Goal: Task Accomplishment & Management: Manage account settings

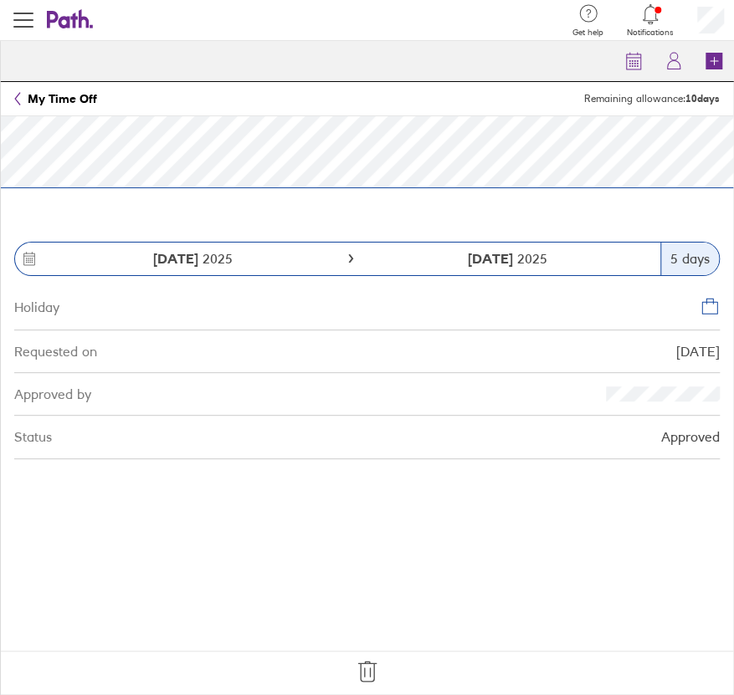
click at [370, 669] on icon at bounding box center [367, 672] width 18 height 20
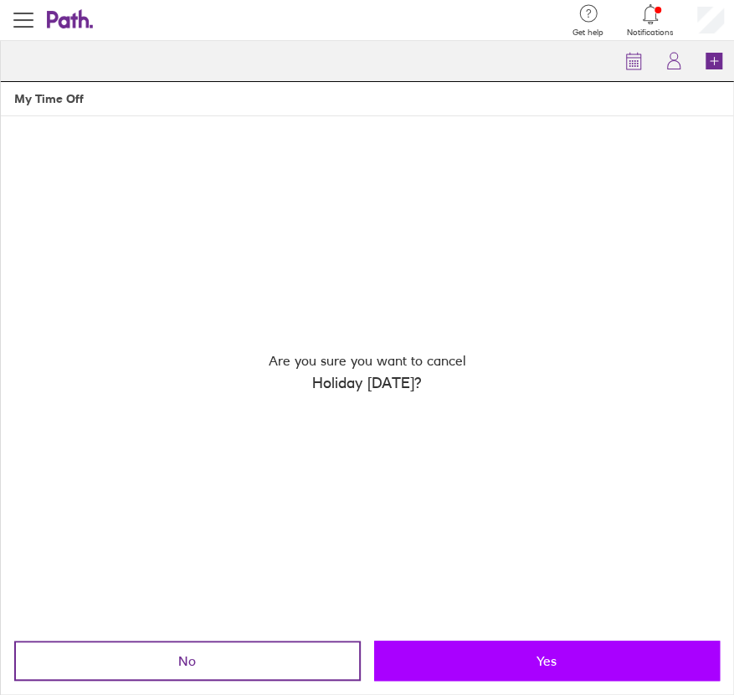
click at [519, 668] on button "Yes" at bounding box center [547, 661] width 346 height 40
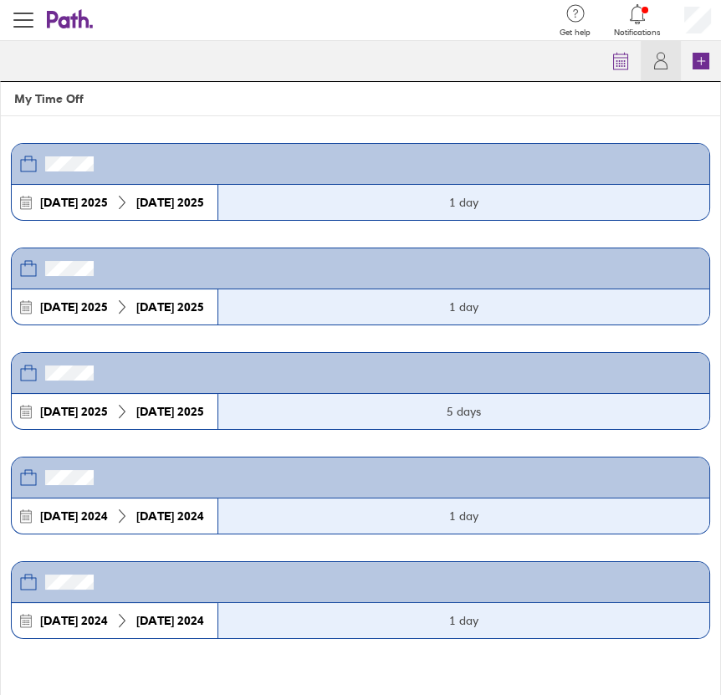
click at [69, 19] on icon at bounding box center [63, 20] width 32 height 18
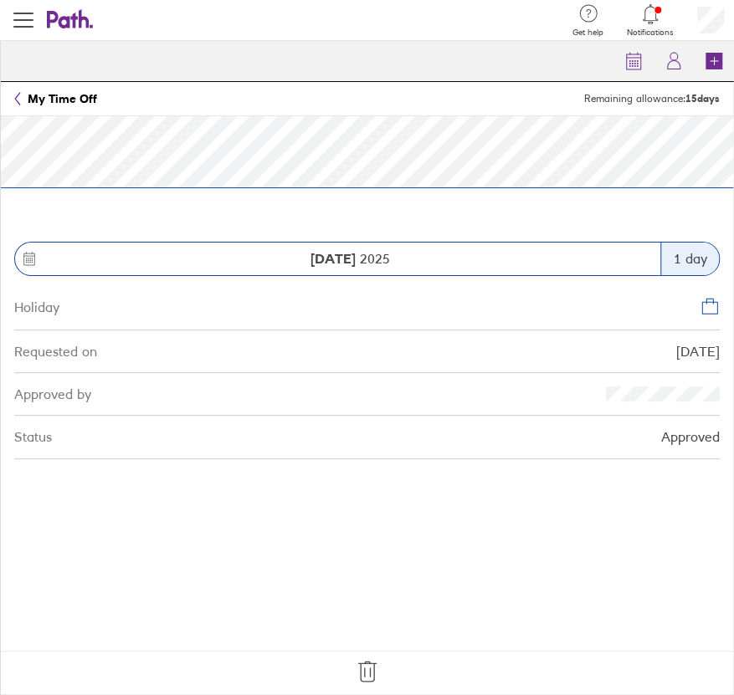
click at [374, 670] on icon at bounding box center [367, 671] width 27 height 27
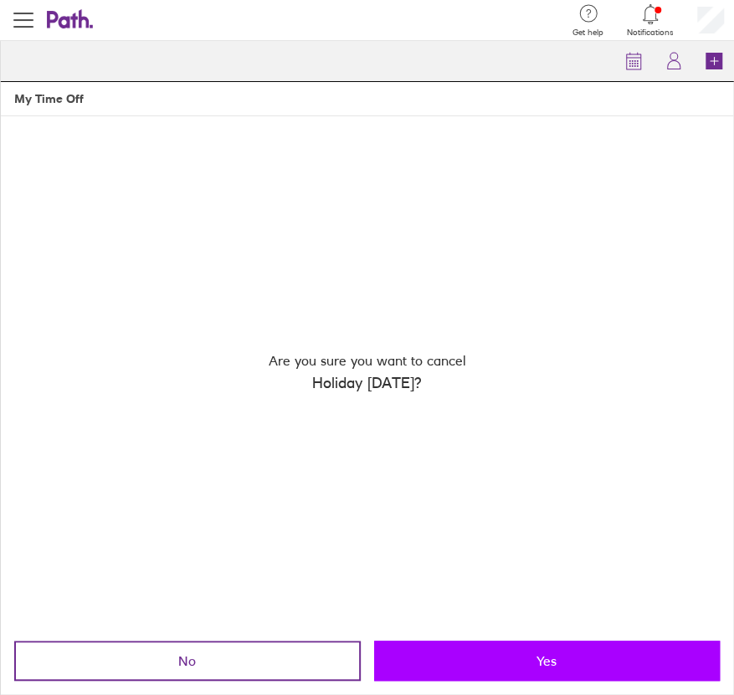
click at [433, 663] on button "Yes" at bounding box center [547, 661] width 346 height 40
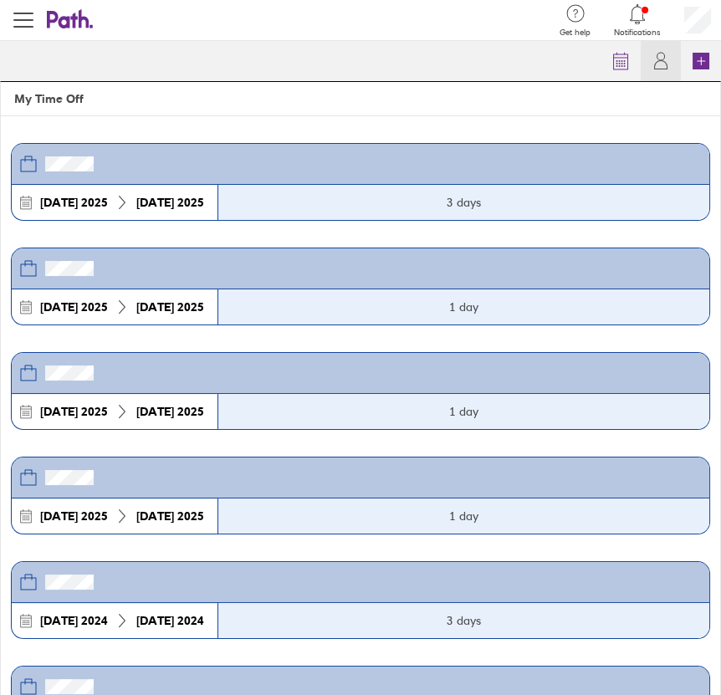
click at [59, 29] on link at bounding box center [70, 20] width 47 height 23
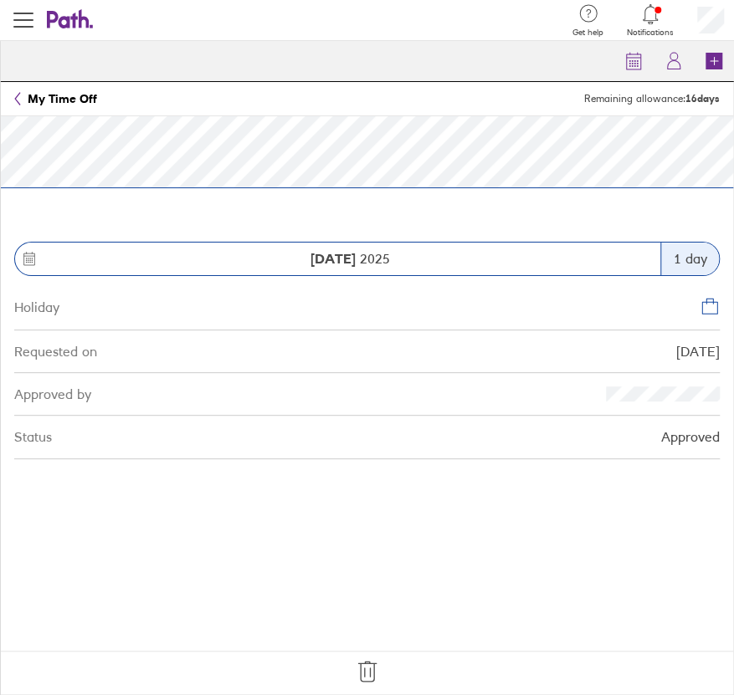
click at [360, 674] on icon at bounding box center [367, 672] width 18 height 20
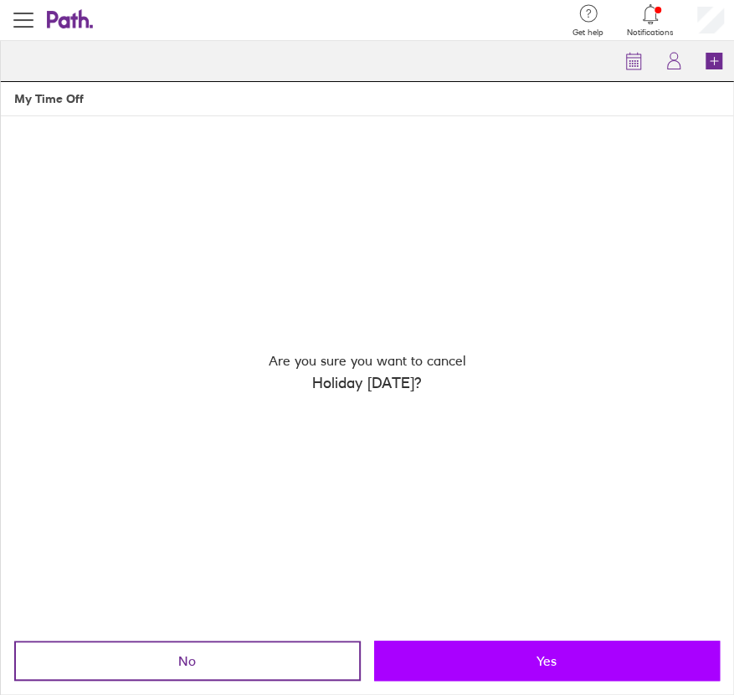
click at [435, 675] on button "Yes" at bounding box center [547, 661] width 346 height 40
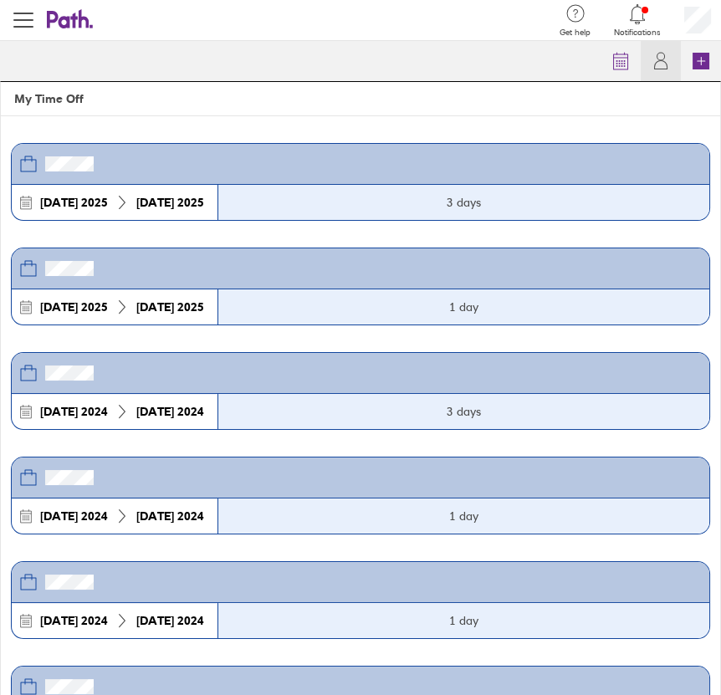
click at [65, 31] on header "Get help FAQs Contact us Notifications My profile Sign out" at bounding box center [360, 20] width 721 height 41
click at [76, 9] on icon at bounding box center [70, 19] width 47 height 20
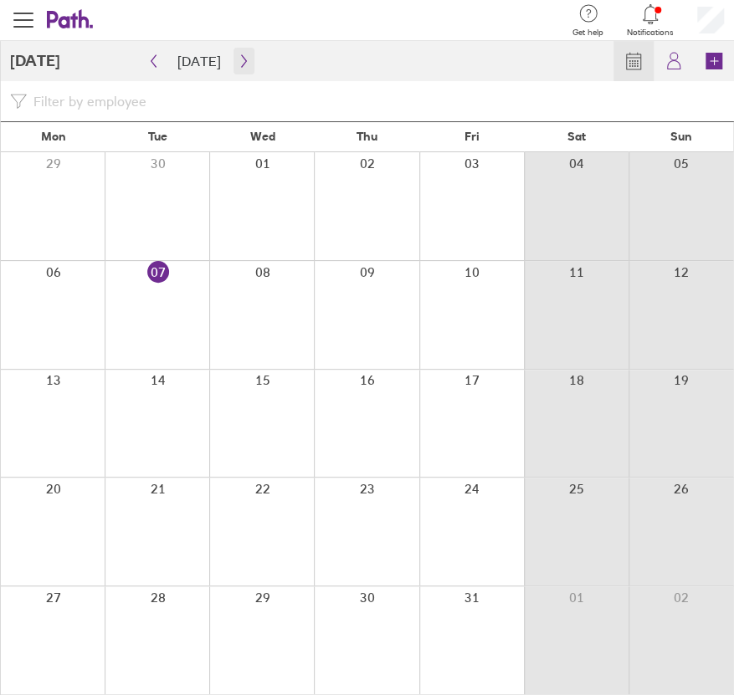
click at [238, 58] on icon "button" at bounding box center [244, 60] width 13 height 13
click at [69, 324] on div at bounding box center [53, 315] width 104 height 108
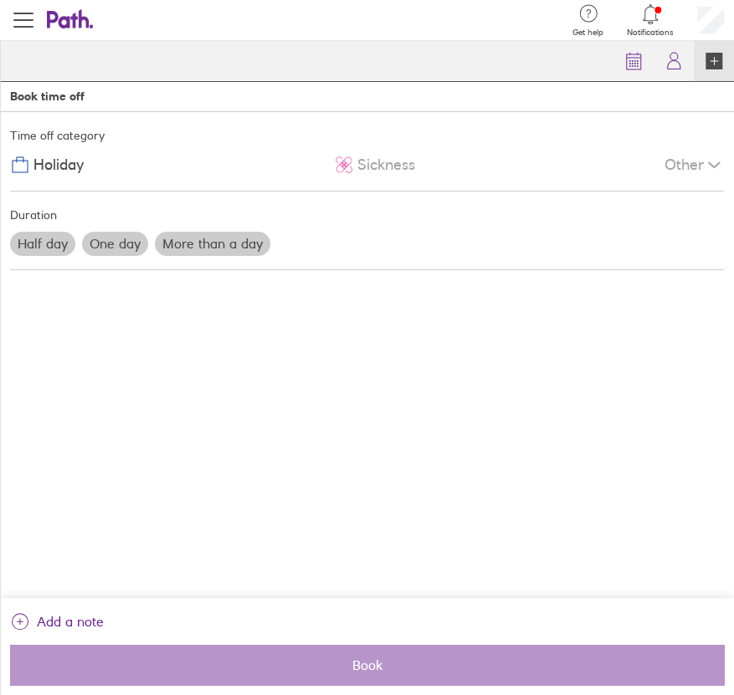
click at [169, 236] on label "More than a day" at bounding box center [212, 243] width 115 height 23
click at [0, 0] on input "More than a day" at bounding box center [0, 0] width 0 height 0
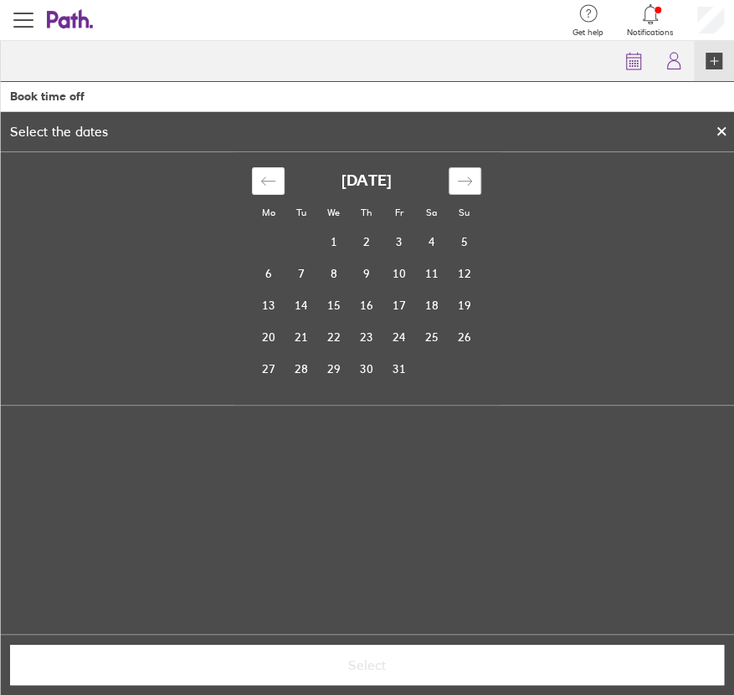
click at [457, 179] on icon "Move forward to switch to the next month." at bounding box center [465, 181] width 16 height 16
click at [265, 275] on td "3" at bounding box center [269, 274] width 33 height 32
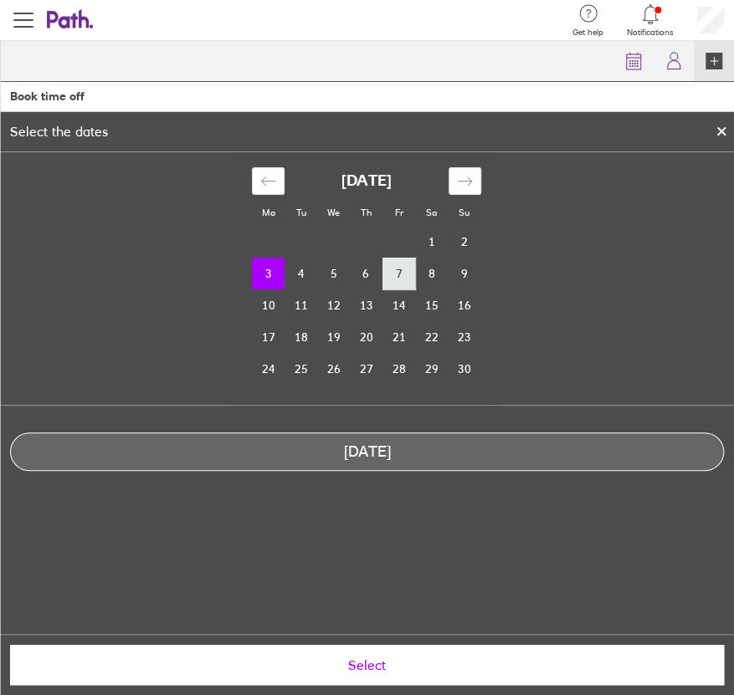
click at [407, 269] on td "7" at bounding box center [398, 274] width 33 height 32
click at [264, 282] on td "3" at bounding box center [269, 274] width 33 height 32
click at [306, 278] on td "4" at bounding box center [300, 274] width 33 height 32
click at [277, 276] on td "3" at bounding box center [269, 274] width 33 height 32
click at [716, 130] on icon at bounding box center [721, 131] width 12 height 10
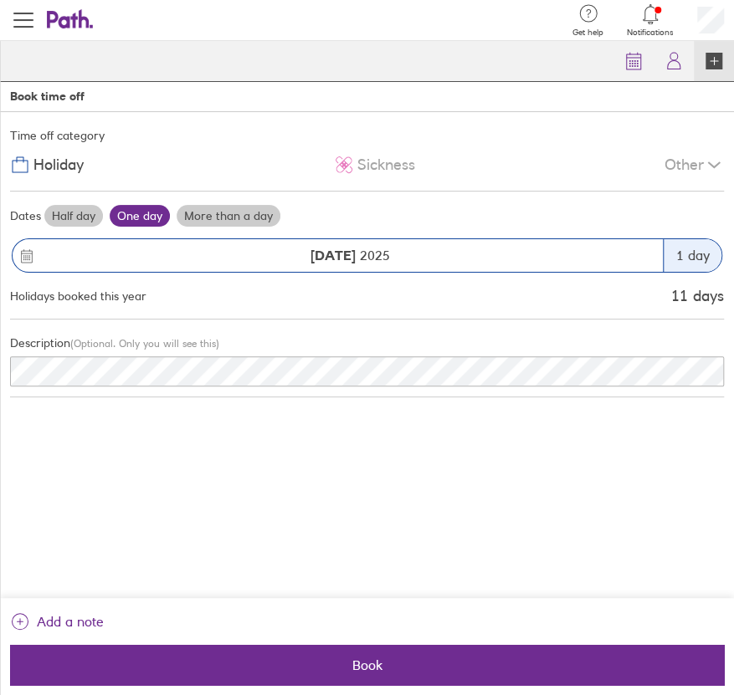
click at [229, 218] on label "More than a day" at bounding box center [228, 216] width 104 height 22
click at [0, 0] on input "More than a day" at bounding box center [0, 0] width 0 height 0
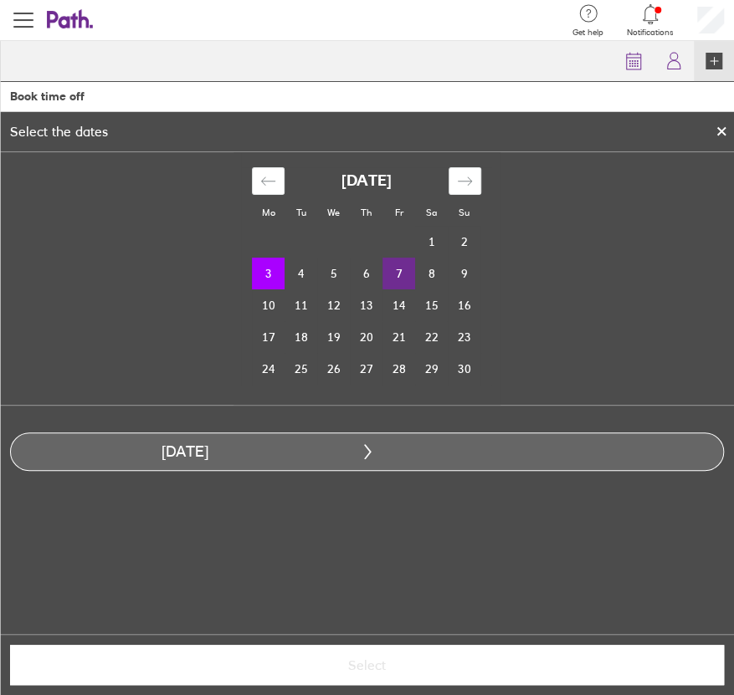
click at [403, 274] on td "7" at bounding box center [398, 274] width 33 height 32
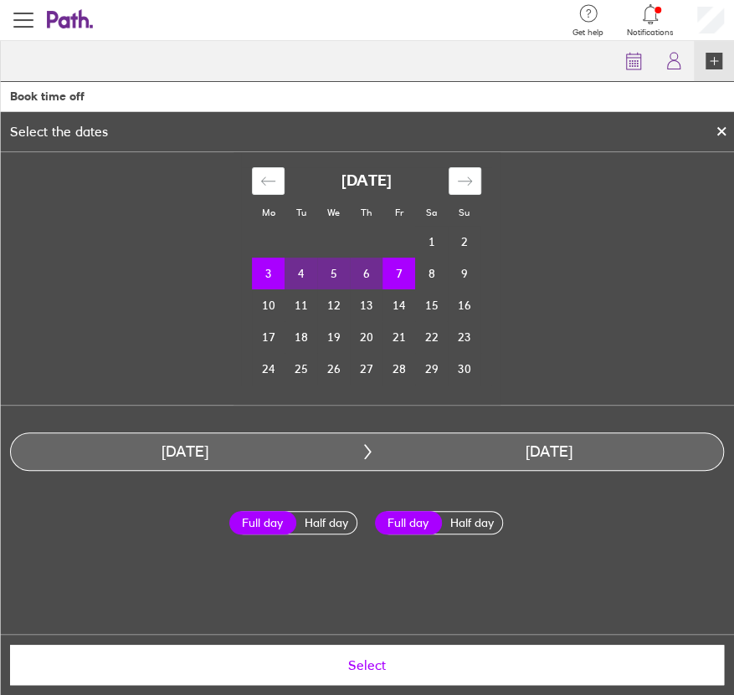
click at [391, 666] on span "Select" at bounding box center [367, 664] width 690 height 15
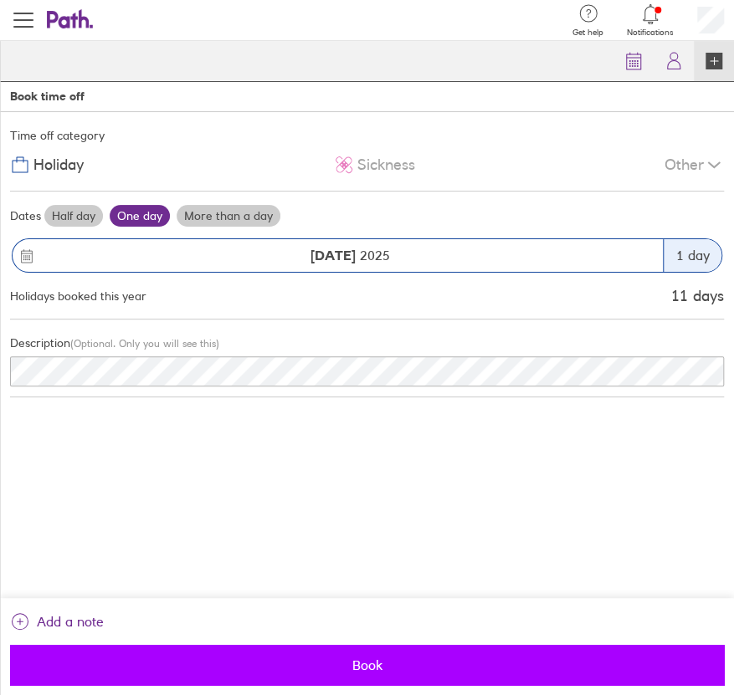
click at [326, 654] on button "Book" at bounding box center [367, 665] width 714 height 40
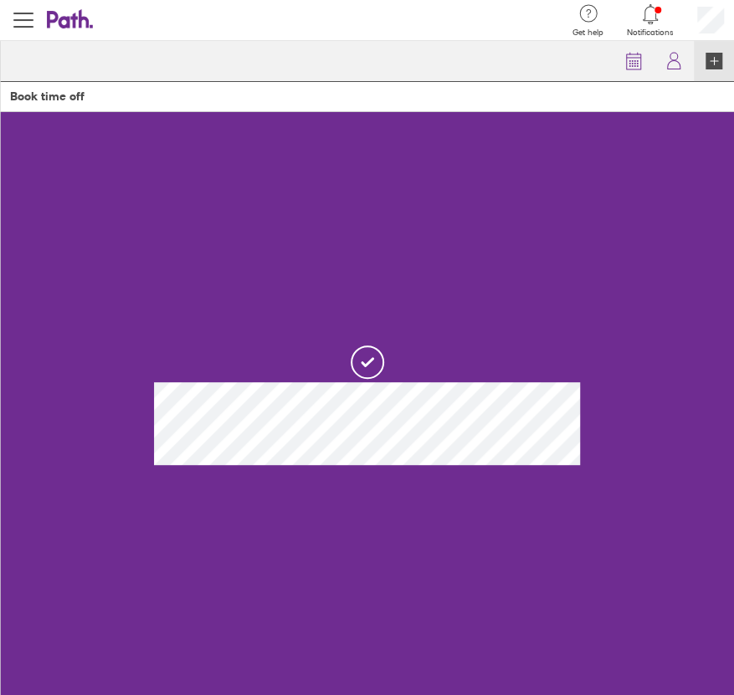
click at [75, 17] on icon at bounding box center [63, 20] width 32 height 18
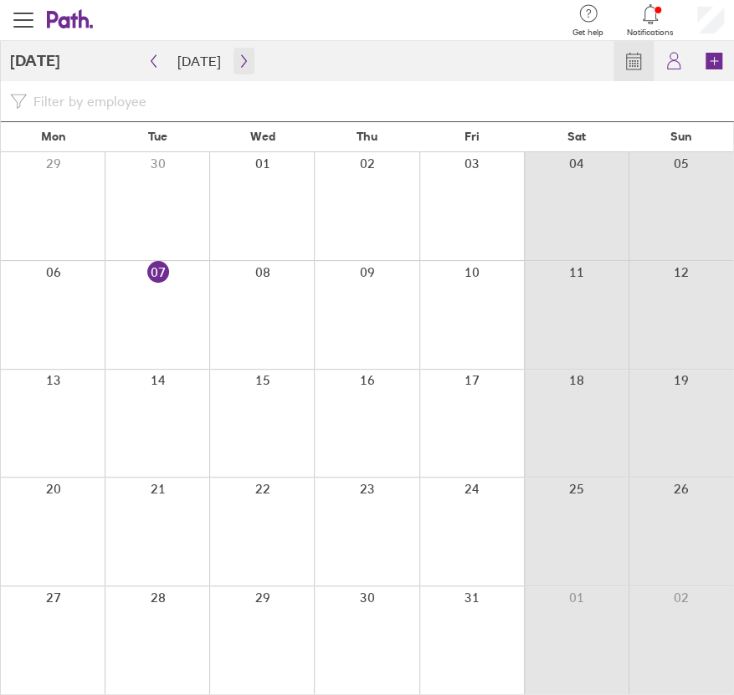
click at [233, 59] on button "button" at bounding box center [243, 61] width 21 height 27
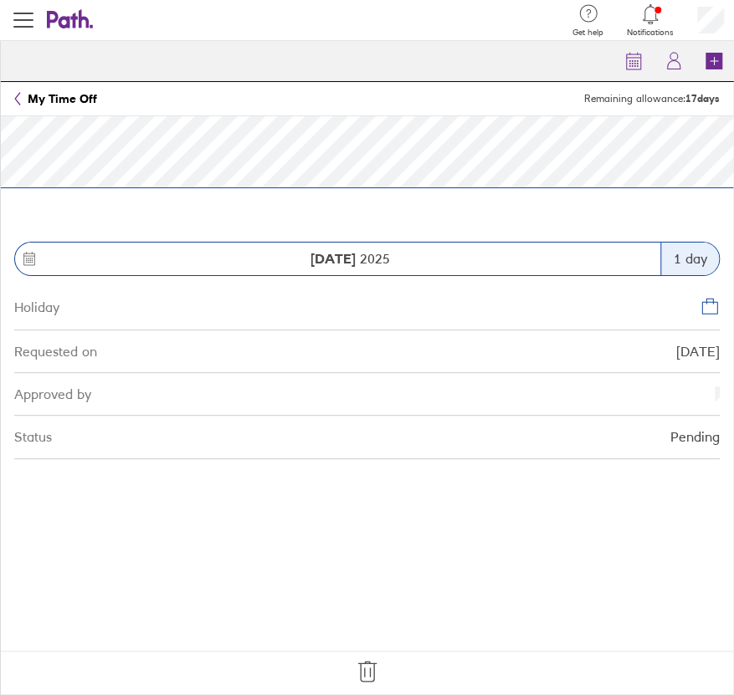
click at [372, 671] on icon at bounding box center [367, 671] width 27 height 27
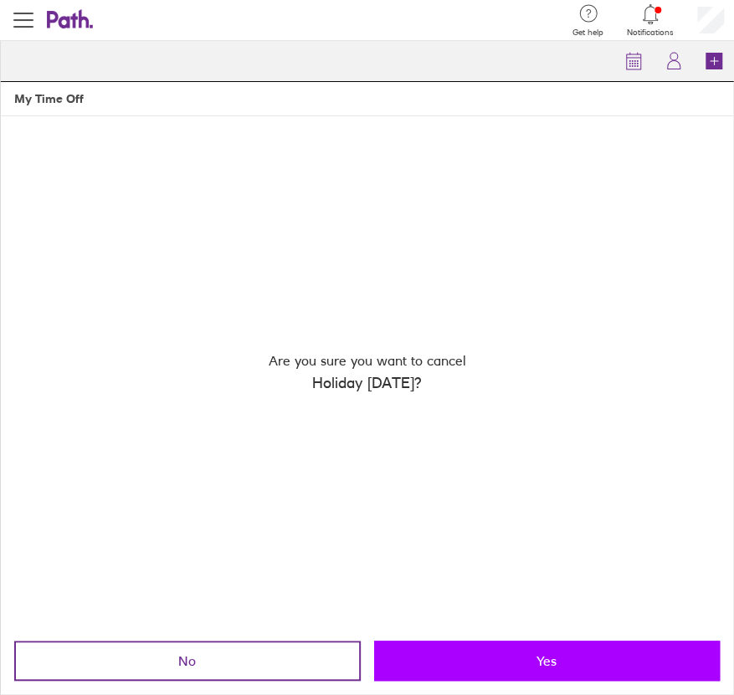
click at [468, 668] on button "Yes" at bounding box center [547, 661] width 346 height 40
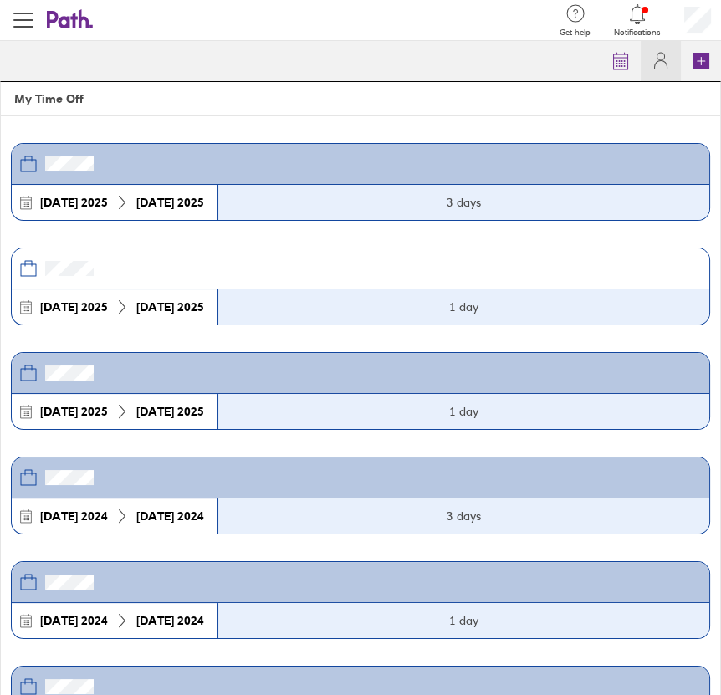
click at [80, 9] on icon at bounding box center [70, 19] width 47 height 20
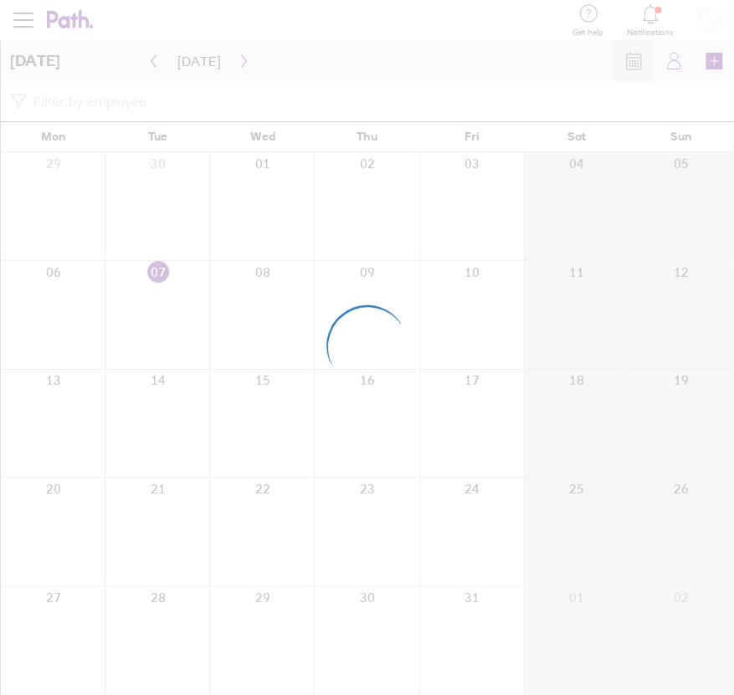
click at [234, 60] on div at bounding box center [367, 347] width 734 height 695
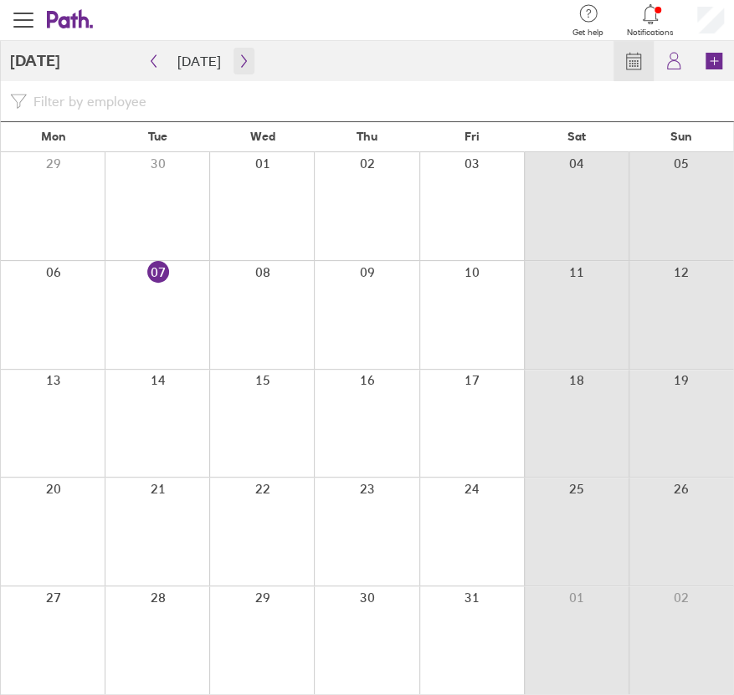
click at [233, 69] on button "button" at bounding box center [243, 61] width 21 height 27
click at [90, 17] on icon at bounding box center [70, 19] width 47 height 20
click at [238, 66] on icon "button" at bounding box center [244, 60] width 13 height 13
click at [124, 302] on div at bounding box center [157, 315] width 105 height 108
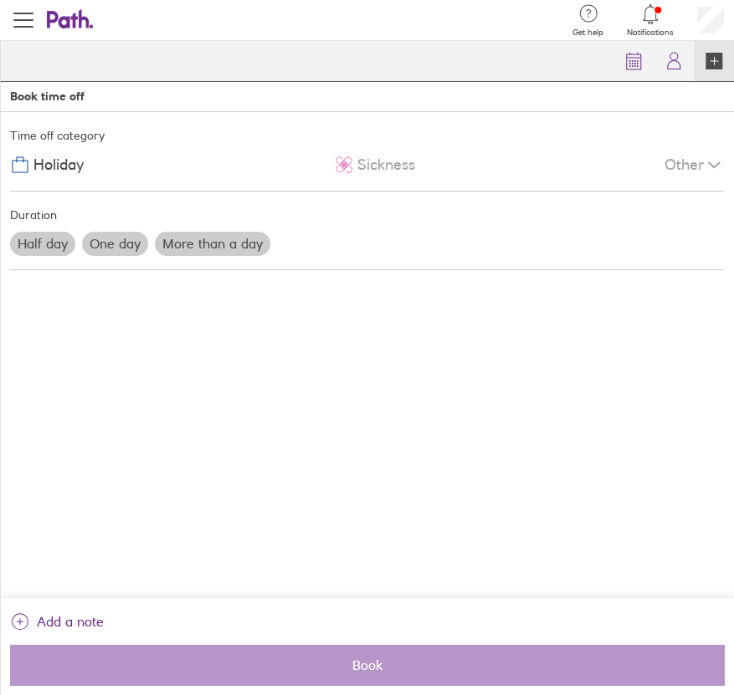
click at [189, 246] on label "More than a day" at bounding box center [212, 243] width 115 height 23
click at [0, 0] on input "More than a day" at bounding box center [0, 0] width 0 height 0
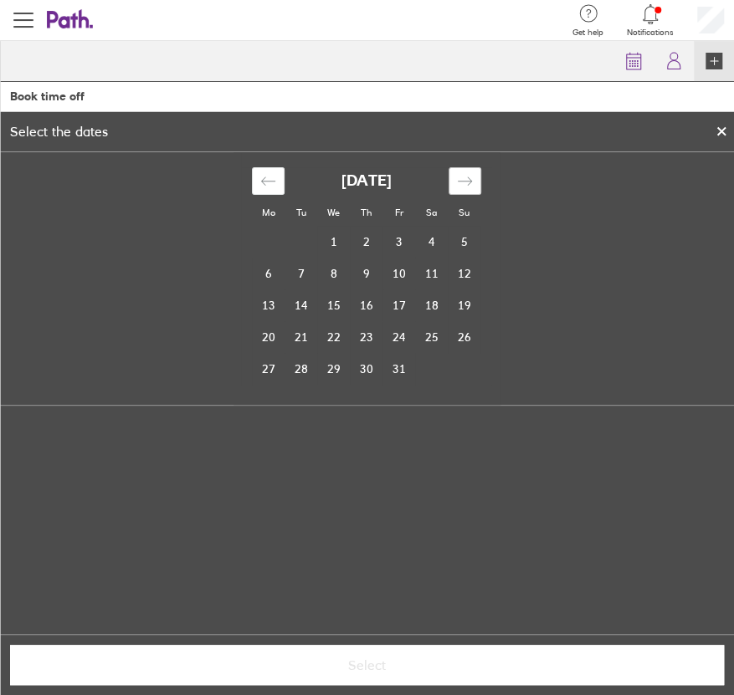
click at [463, 185] on icon "Move forward to switch to the next month." at bounding box center [465, 181] width 16 height 16
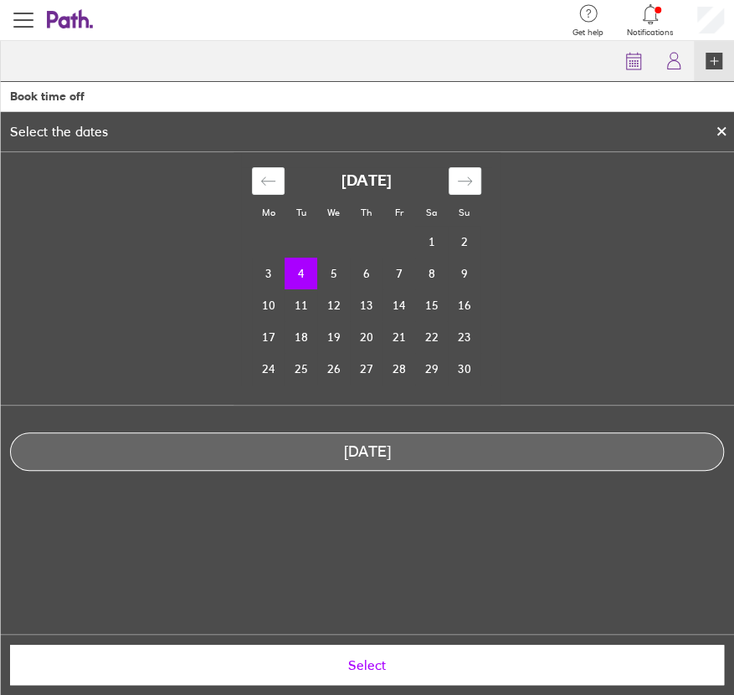
click at [295, 275] on td "4" at bounding box center [300, 274] width 33 height 32
click at [402, 277] on td "7" at bounding box center [398, 274] width 33 height 32
click at [716, 126] on icon at bounding box center [721, 131] width 12 height 10
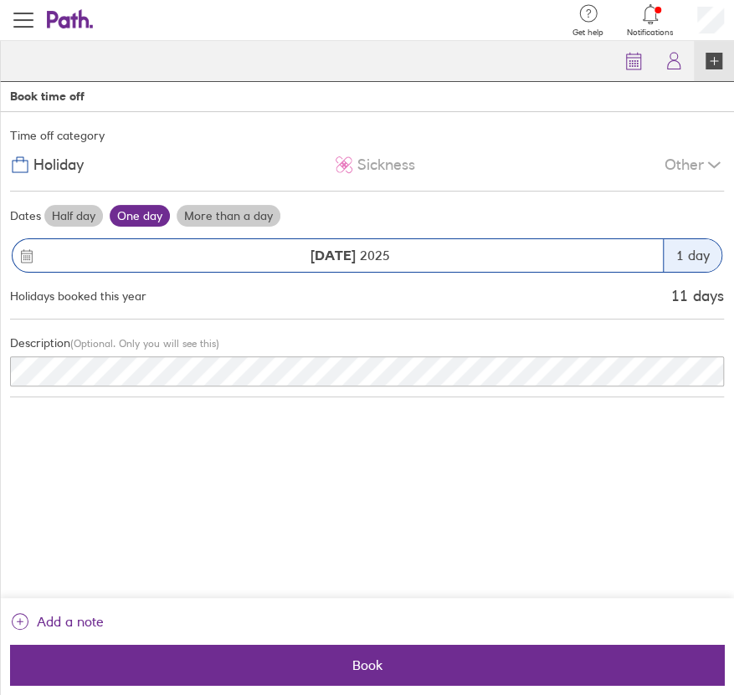
click at [232, 212] on label "More than a day" at bounding box center [228, 216] width 104 height 22
click at [0, 0] on input "More than a day" at bounding box center [0, 0] width 0 height 0
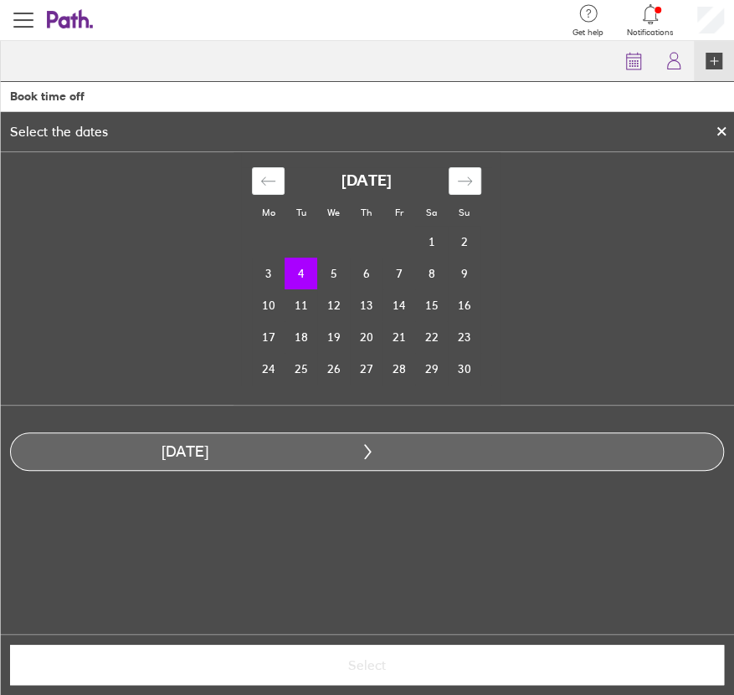
click at [719, 126] on icon at bounding box center [721, 131] width 12 height 10
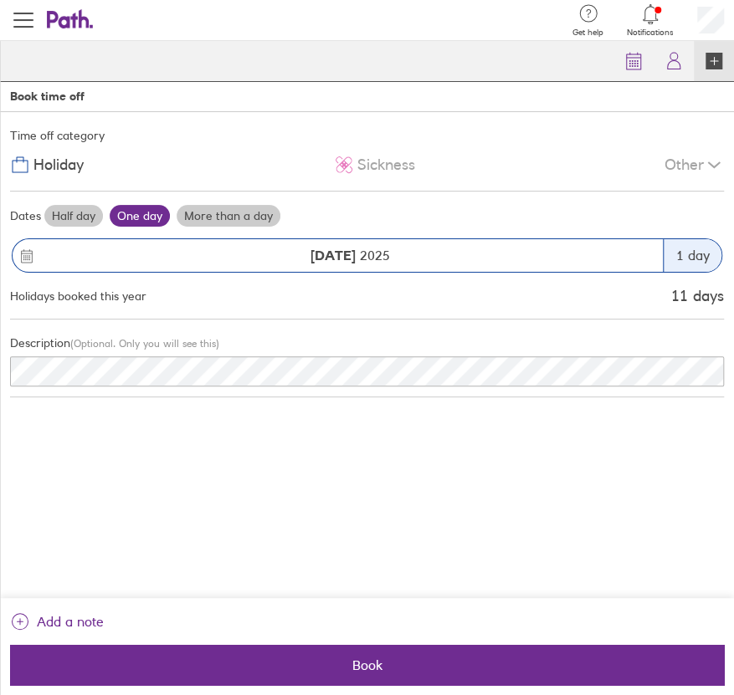
click at [207, 211] on label "More than a day" at bounding box center [228, 216] width 104 height 22
click at [0, 0] on input "More than a day" at bounding box center [0, 0] width 0 height 0
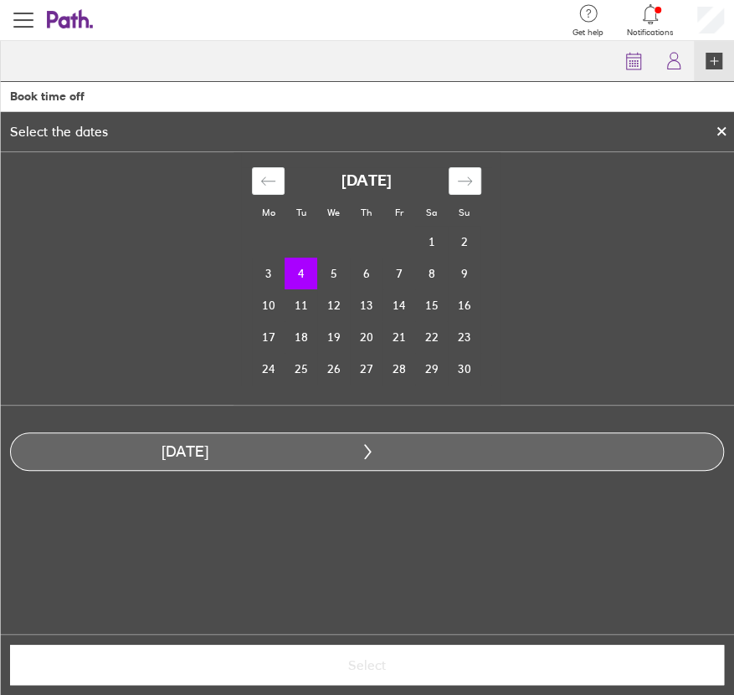
click at [724, 134] on div at bounding box center [721, 131] width 25 height 28
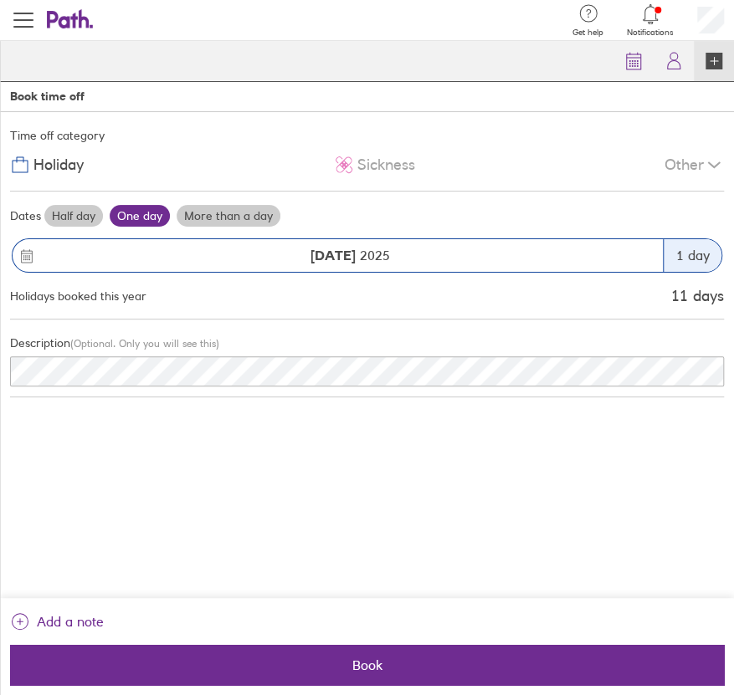
click at [263, 251] on div "[DATE]" at bounding box center [350, 255] width 625 height 15
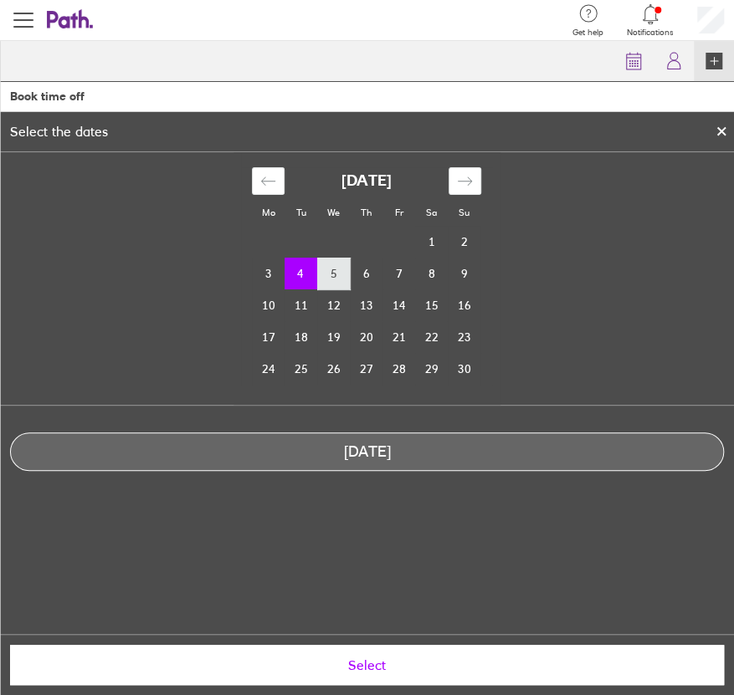
click at [336, 281] on td "5" at bounding box center [333, 274] width 33 height 32
click at [723, 132] on icon at bounding box center [721, 131] width 7 height 7
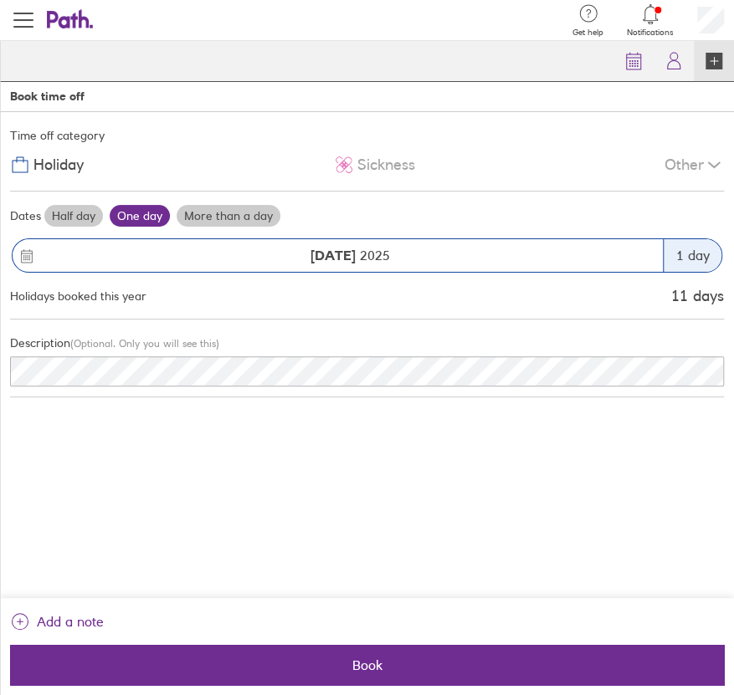
click at [686, 171] on div "Other" at bounding box center [693, 165] width 59 height 32
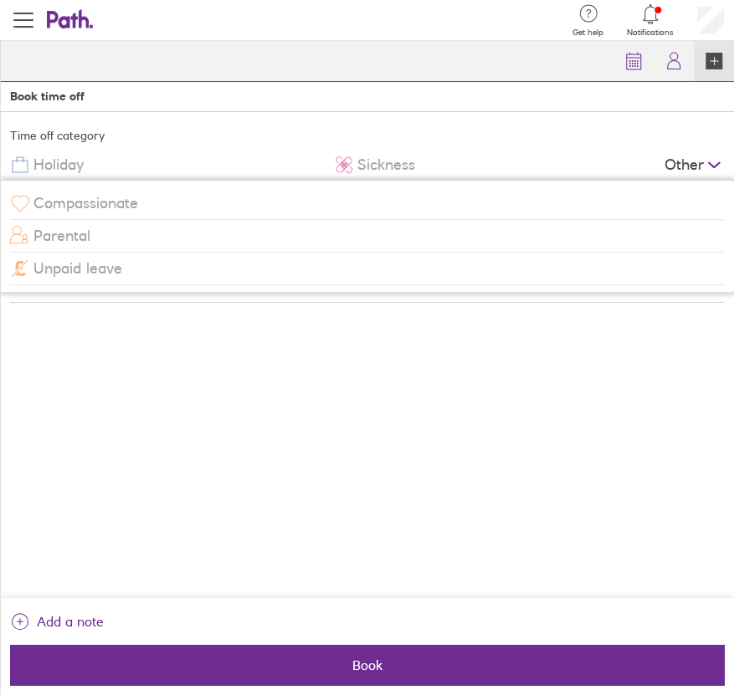
click at [51, 163] on span "Holiday" at bounding box center [58, 165] width 50 height 18
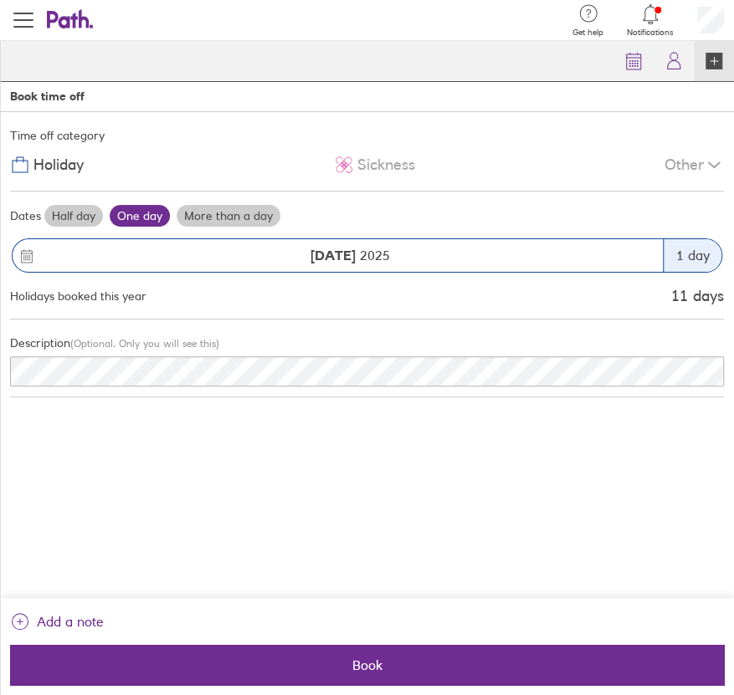
click at [198, 217] on label "More than a day" at bounding box center [228, 216] width 104 height 22
click at [0, 0] on input "More than a day" at bounding box center [0, 0] width 0 height 0
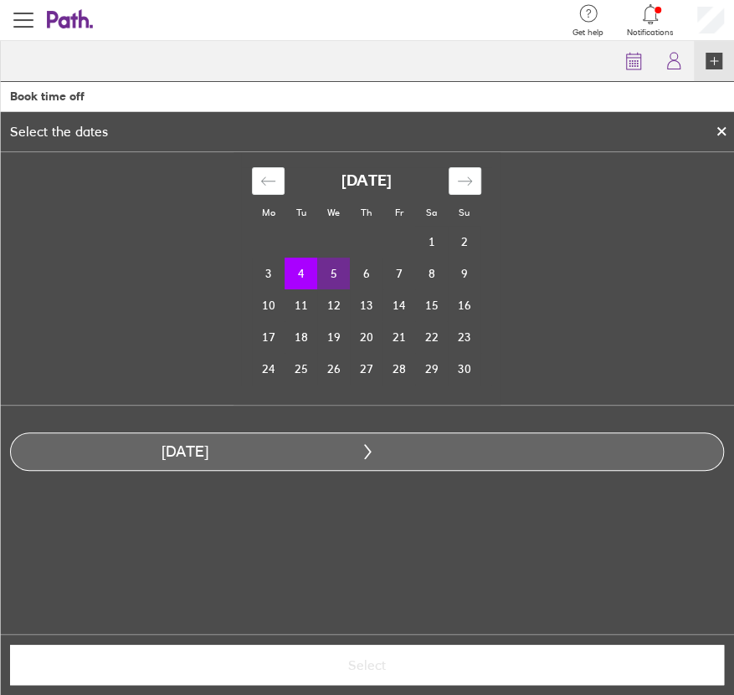
click at [330, 268] on td "5" at bounding box center [333, 274] width 33 height 32
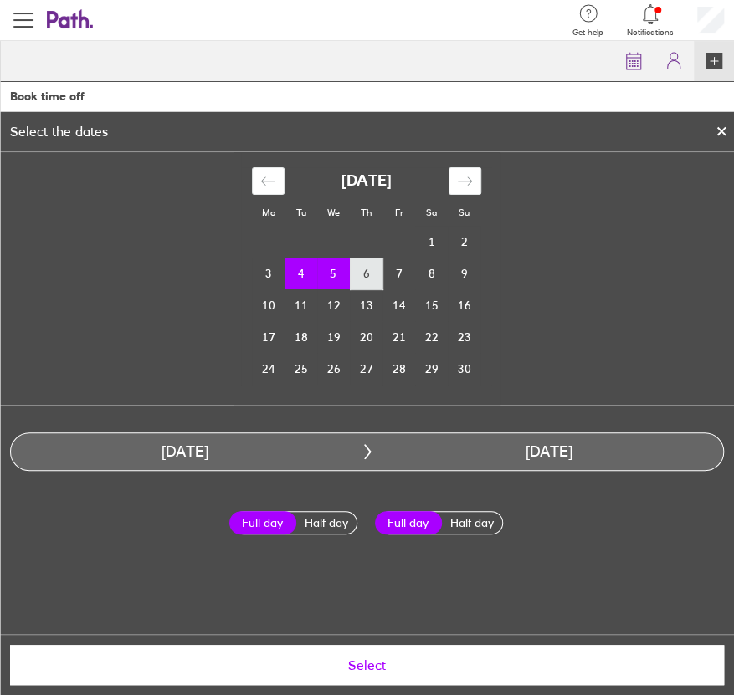
click at [350, 270] on td "6" at bounding box center [366, 274] width 33 height 32
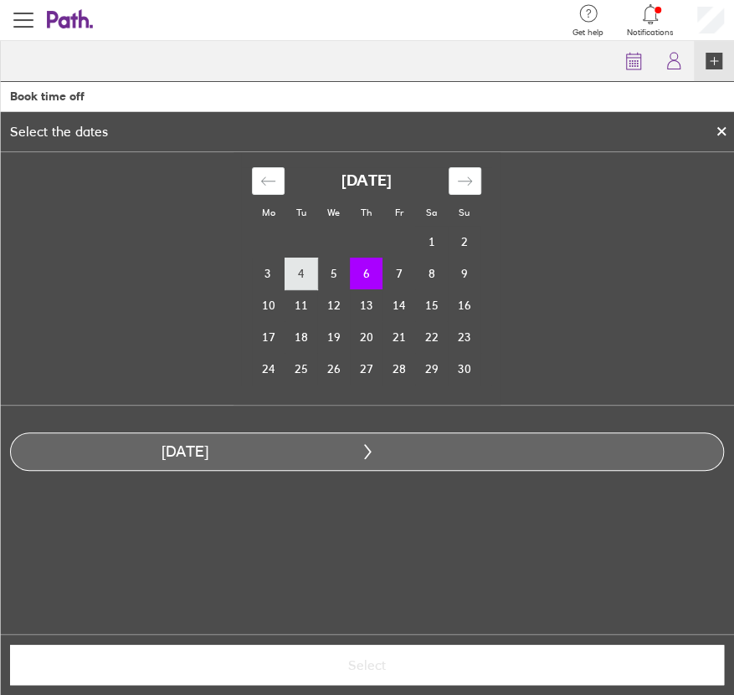
click at [309, 272] on td "4" at bounding box center [300, 274] width 33 height 32
click at [402, 275] on td "7" at bounding box center [398, 274] width 33 height 32
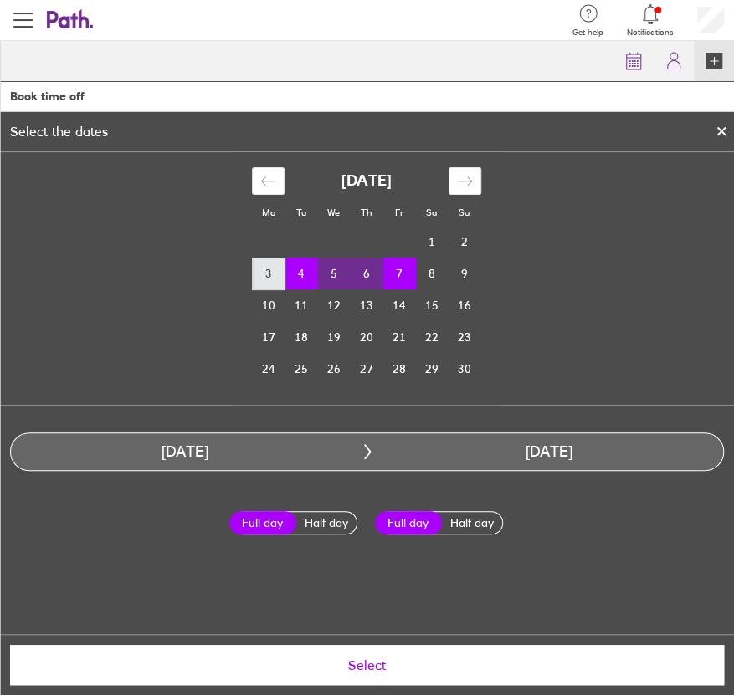
click at [275, 265] on td "3" at bounding box center [269, 274] width 33 height 32
click at [407, 275] on td "7" at bounding box center [398, 274] width 33 height 32
click at [401, 274] on td "7" at bounding box center [398, 274] width 33 height 32
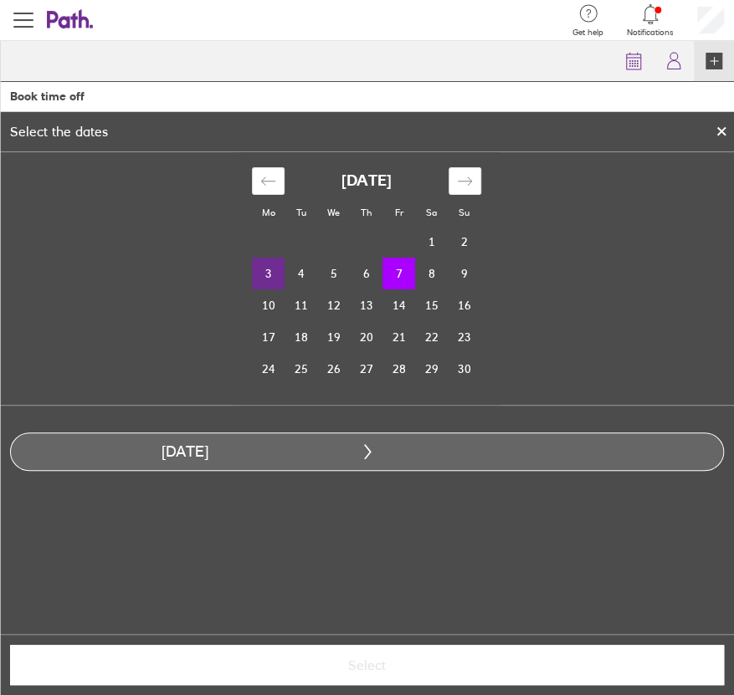
click at [263, 273] on td "3" at bounding box center [268, 274] width 33 height 32
click at [392, 277] on td "7" at bounding box center [398, 274] width 33 height 32
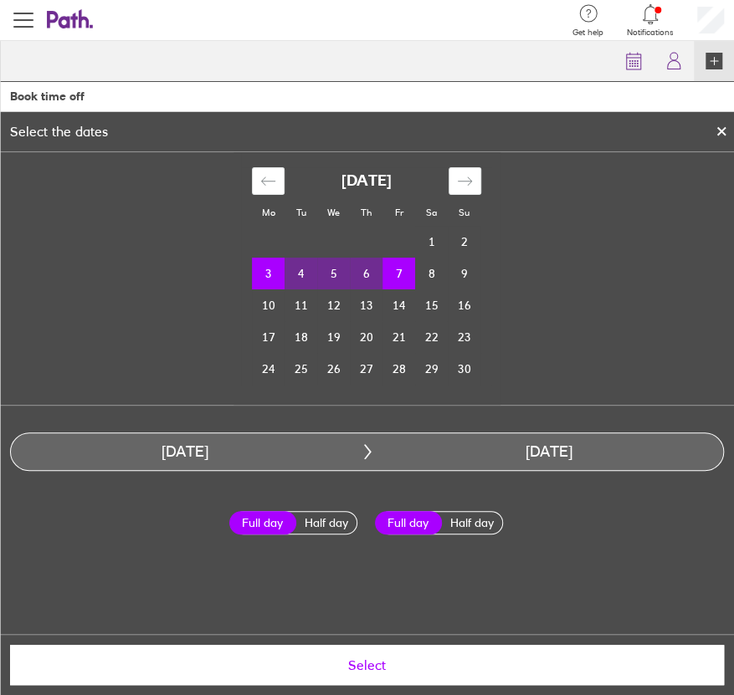
click at [303, 658] on span "Select" at bounding box center [367, 664] width 690 height 15
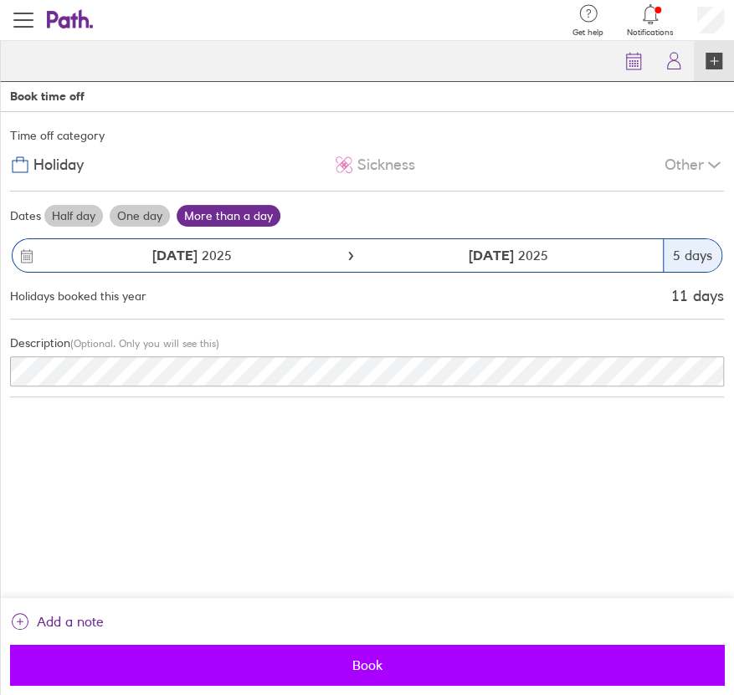
click at [299, 673] on button "Book" at bounding box center [367, 665] width 714 height 40
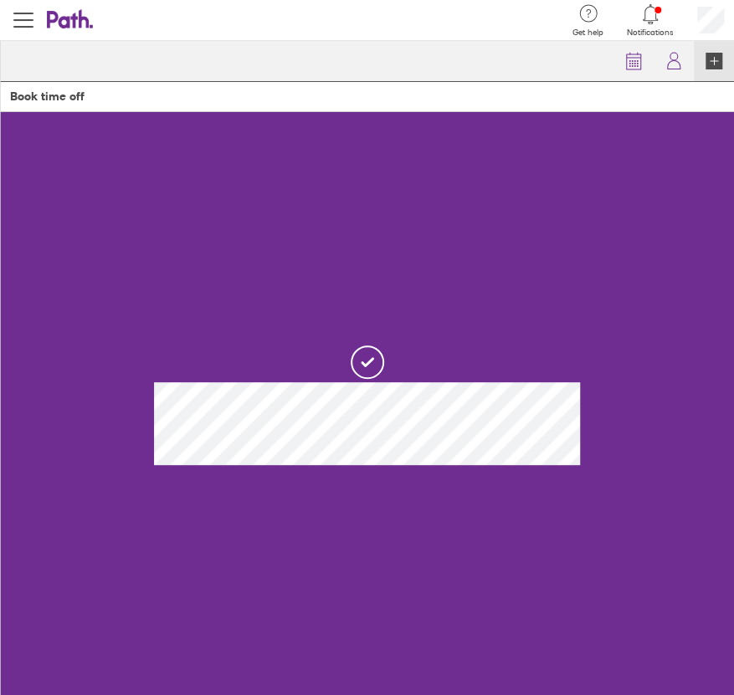
click at [65, 23] on icon at bounding box center [70, 19] width 47 height 20
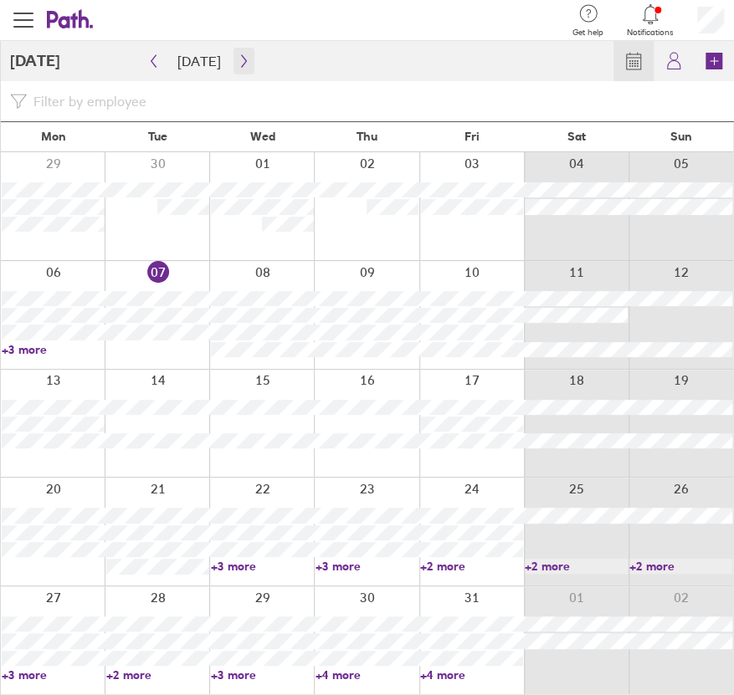
click at [243, 59] on icon "button" at bounding box center [244, 60] width 13 height 13
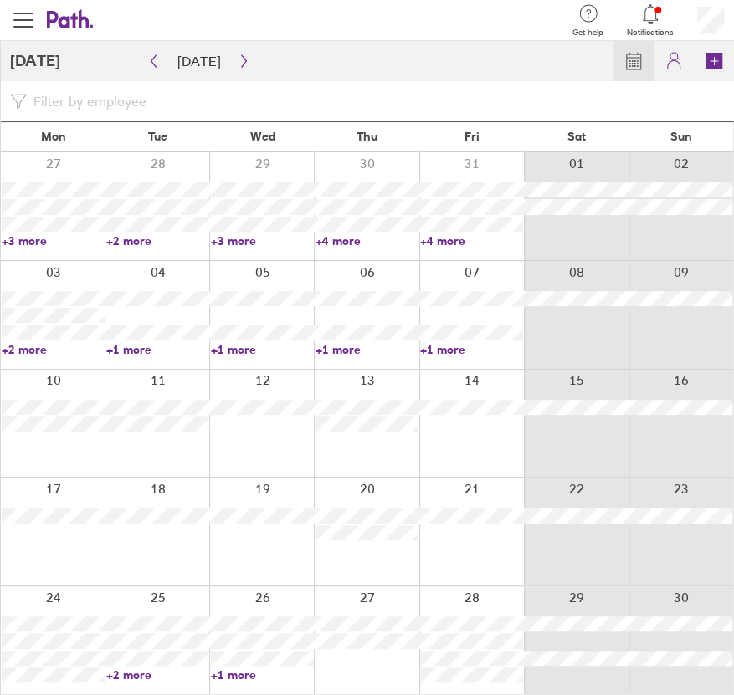
click at [36, 350] on link "+2 more" at bounding box center [53, 349] width 103 height 15
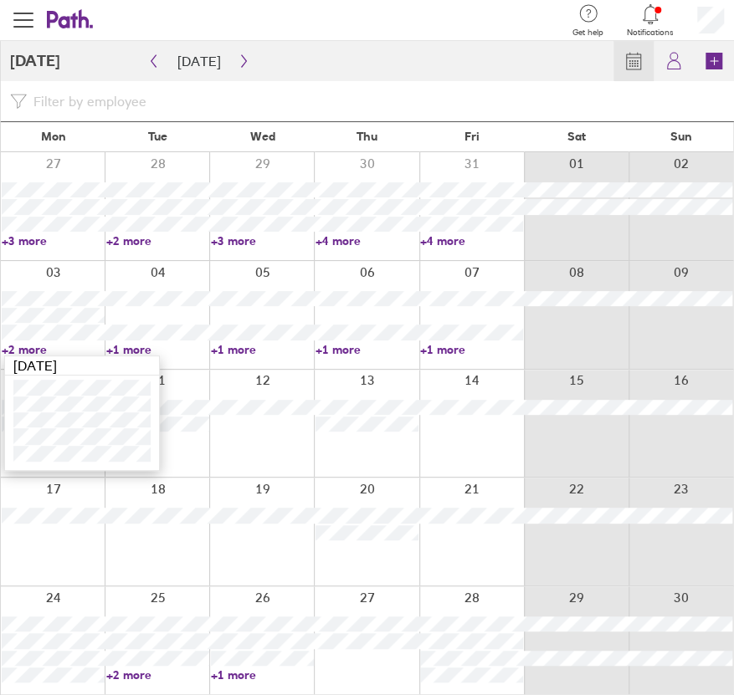
click at [130, 348] on link "+1 more" at bounding box center [157, 349] width 103 height 15
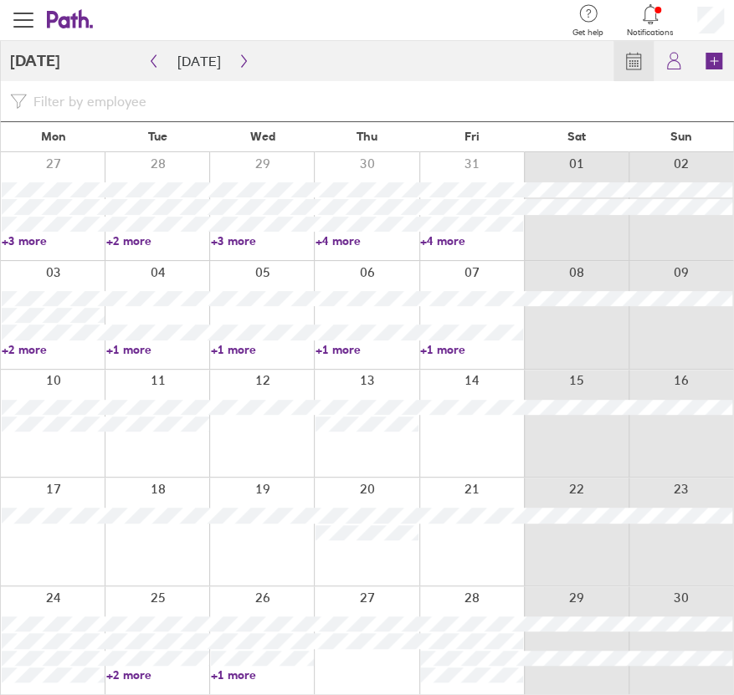
click at [117, 352] on link "+1 more" at bounding box center [157, 349] width 103 height 15
click at [231, 348] on link "+1 more" at bounding box center [262, 349] width 103 height 15
click at [19, 347] on link "+2 more" at bounding box center [53, 349] width 103 height 15
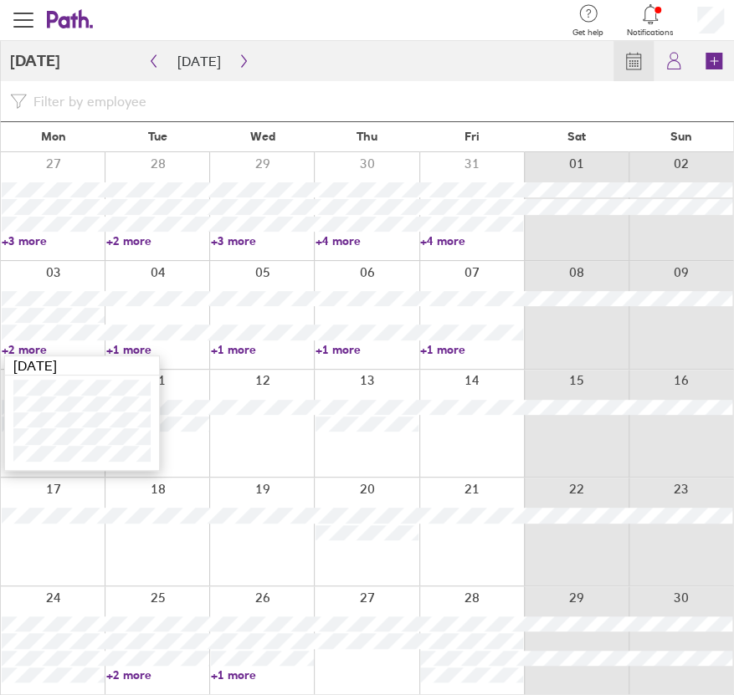
click at [243, 346] on link "+1 more" at bounding box center [262, 349] width 103 height 15
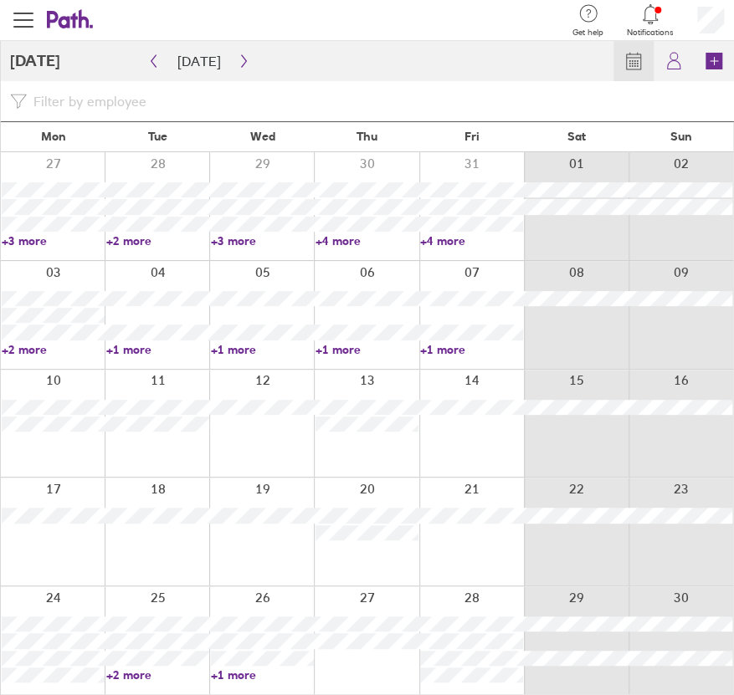
click at [243, 348] on link "+1 more" at bounding box center [262, 349] width 103 height 15
click at [333, 347] on link "+1 more" at bounding box center [366, 349] width 103 height 15
click at [332, 348] on link "+1 more" at bounding box center [366, 349] width 103 height 15
click at [464, 347] on link "+1 more" at bounding box center [471, 349] width 103 height 15
click at [463, 347] on link "+1 more" at bounding box center [471, 349] width 103 height 15
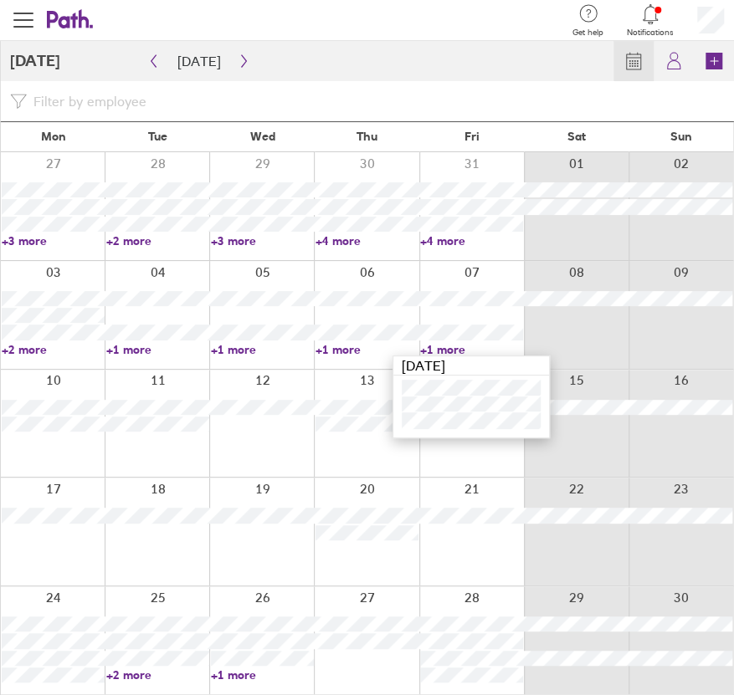
click at [63, 437] on div at bounding box center [53, 424] width 104 height 108
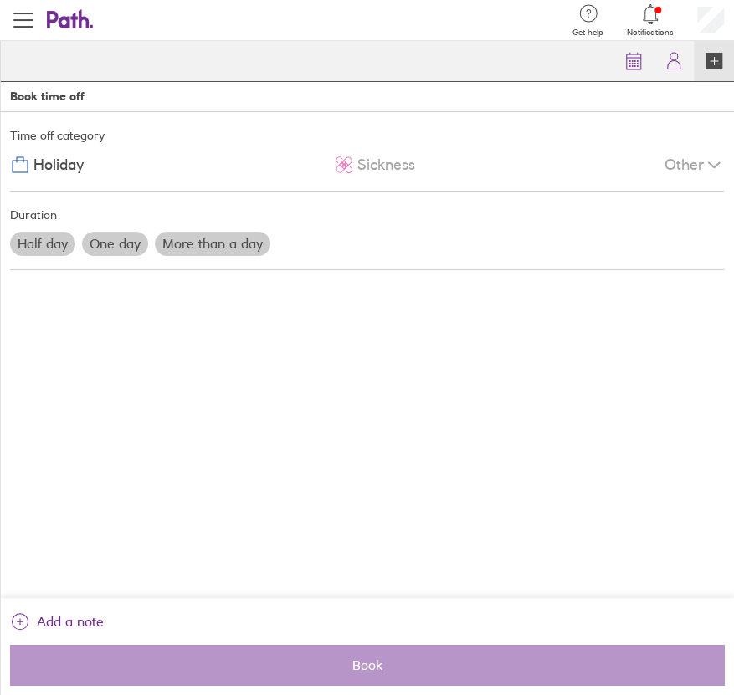
click at [188, 246] on label "More than a day" at bounding box center [212, 243] width 115 height 23
click at [0, 0] on input "More than a day" at bounding box center [0, 0] width 0 height 0
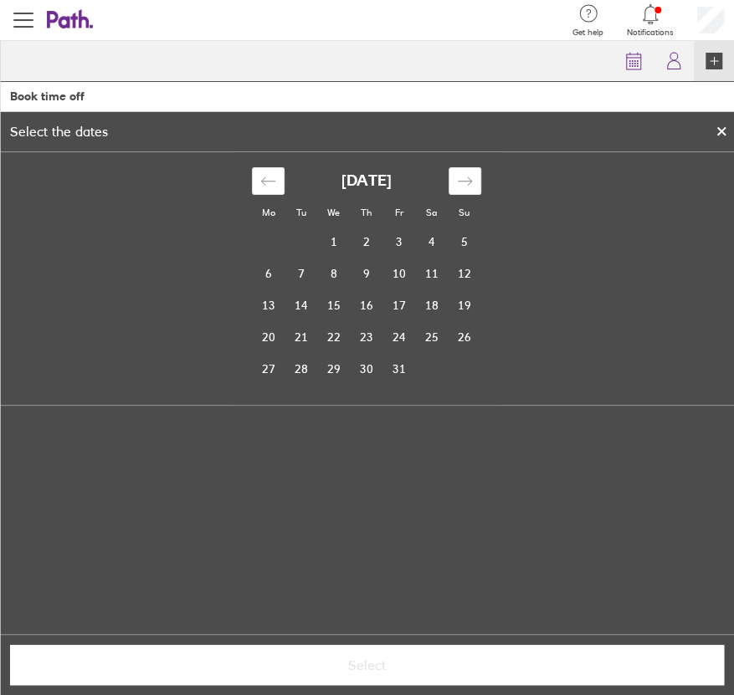
click at [719, 119] on div at bounding box center [721, 131] width 25 height 28
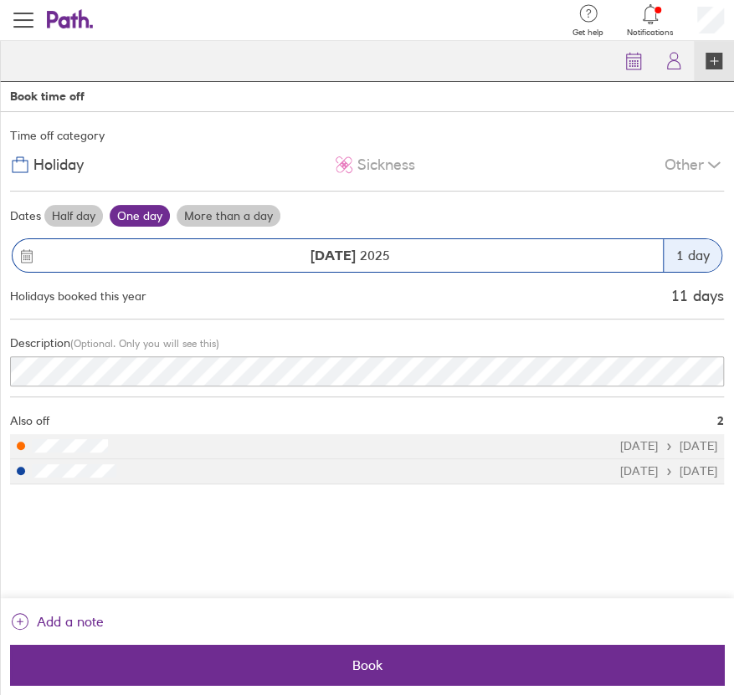
click at [238, 210] on label "More than a day" at bounding box center [228, 216] width 104 height 22
click at [0, 0] on input "More than a day" at bounding box center [0, 0] width 0 height 0
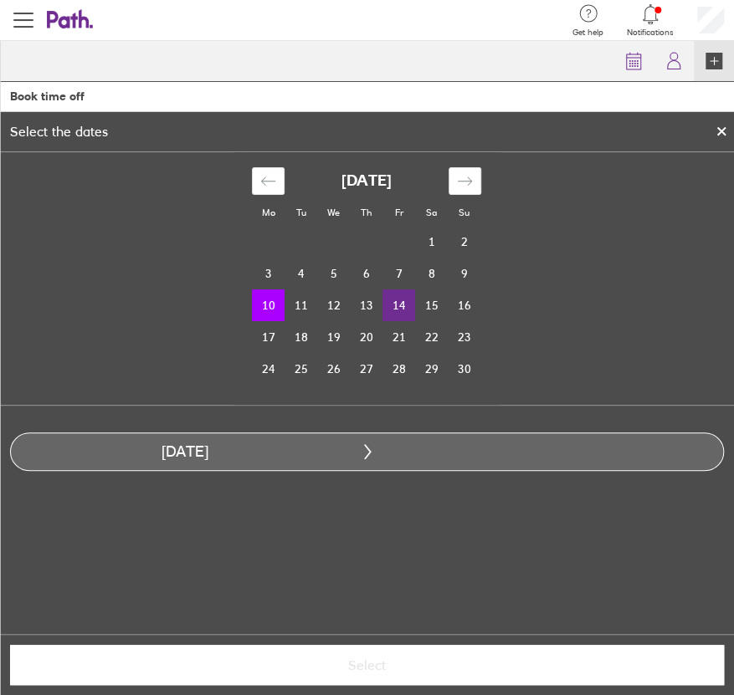
click at [402, 306] on td "14" at bounding box center [398, 305] width 33 height 32
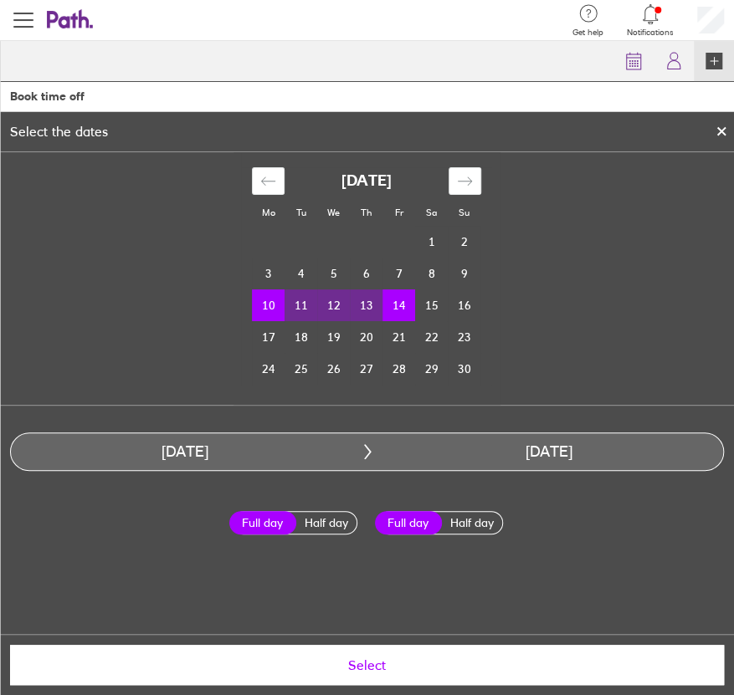
click at [343, 662] on span "Select" at bounding box center [367, 664] width 690 height 15
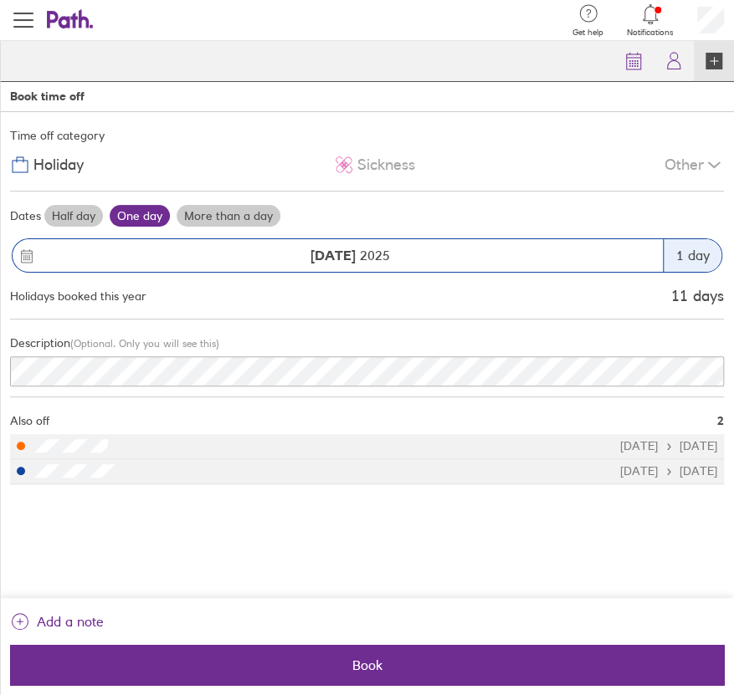
click at [677, 258] on div "1 day" at bounding box center [691, 255] width 59 height 33
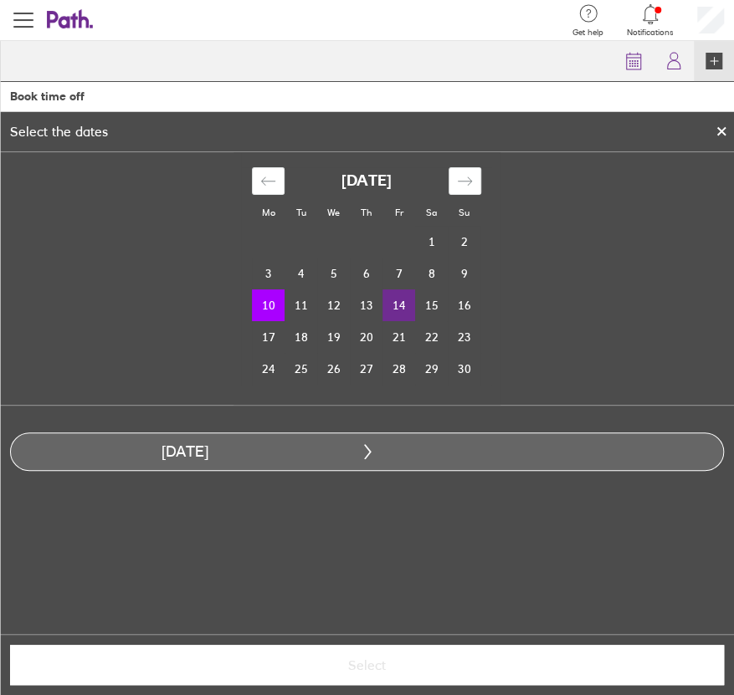
click at [397, 308] on td "14" at bounding box center [398, 305] width 33 height 32
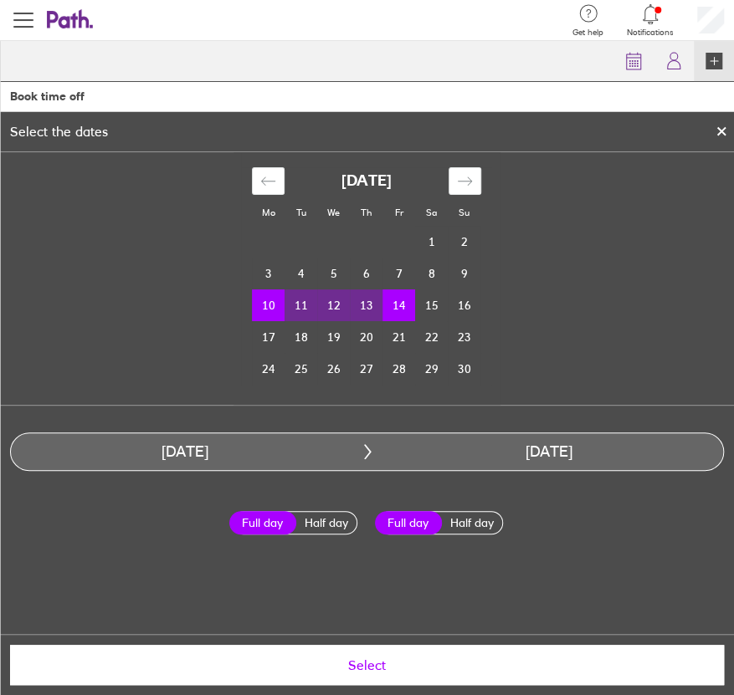
click at [366, 675] on button "Select" at bounding box center [367, 665] width 714 height 40
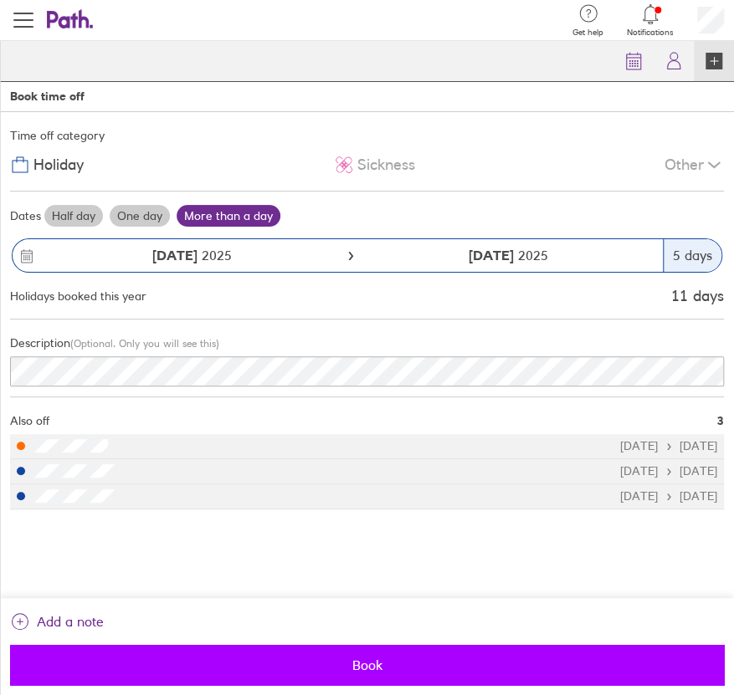
click at [354, 668] on span "Book" at bounding box center [367, 664] width 690 height 15
